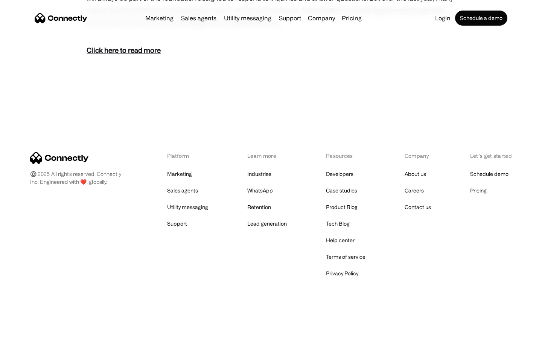
scroll to position [463, 0]
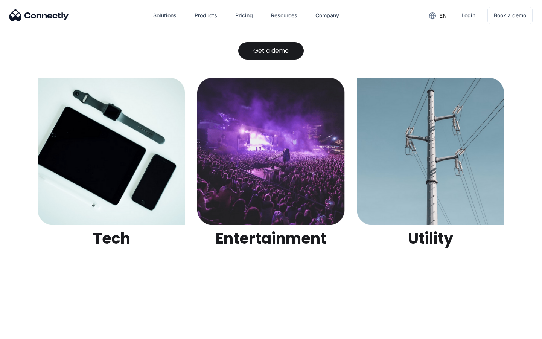
scroll to position [2375, 0]
